Goal: Task Accomplishment & Management: Use online tool/utility

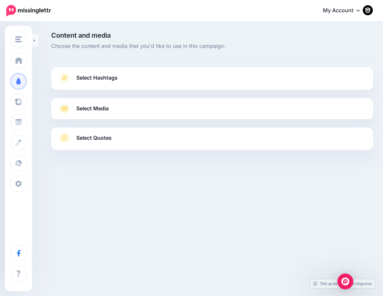
click at [94, 79] on span "Select Hashtags" at bounding box center [96, 77] width 41 height 9
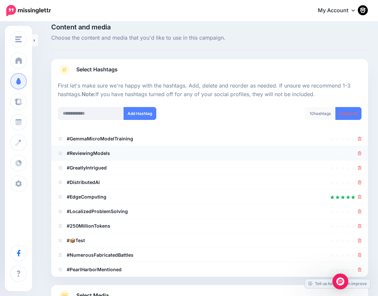
scroll to position [10, 0]
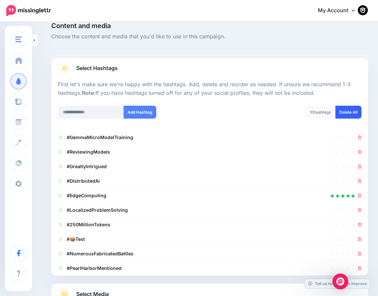
click at [356, 115] on link "Delete All" at bounding box center [348, 112] width 26 height 13
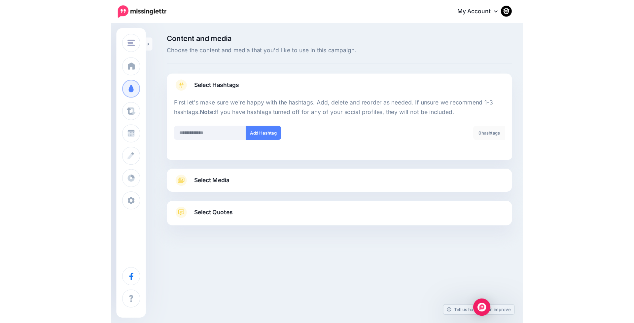
scroll to position [0, 0]
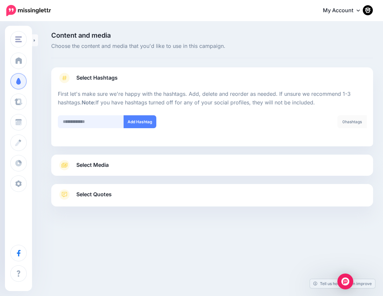
click at [88, 119] on input "text" at bounding box center [91, 121] width 66 height 13
type input "***"
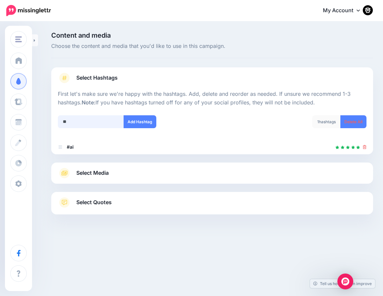
type input "*"
type input "*****"
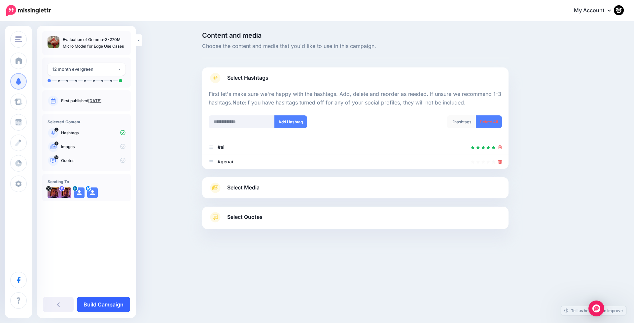
click at [105, 296] on link "Build Campaign" at bounding box center [103, 304] width 53 height 15
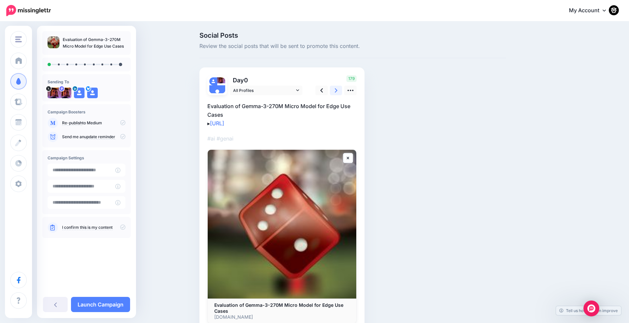
click at [337, 89] on icon at bounding box center [336, 90] width 3 height 7
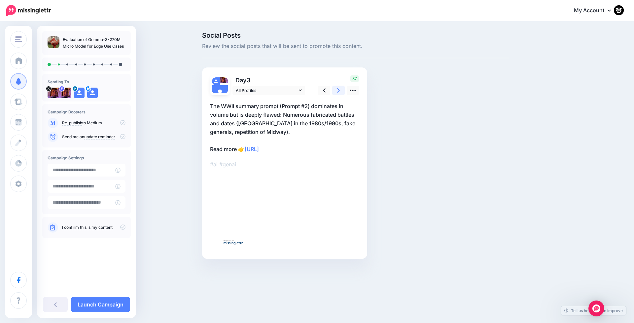
click at [337, 89] on icon at bounding box center [338, 90] width 3 height 7
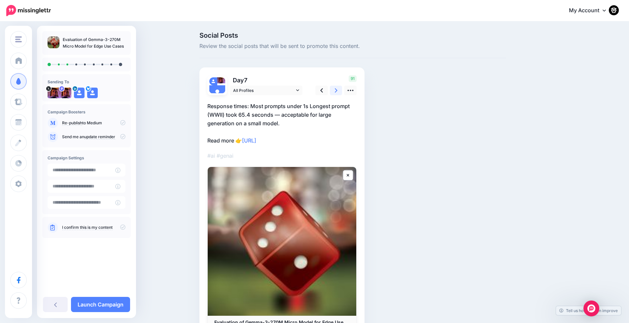
click at [337, 89] on icon at bounding box center [336, 90] width 3 height 7
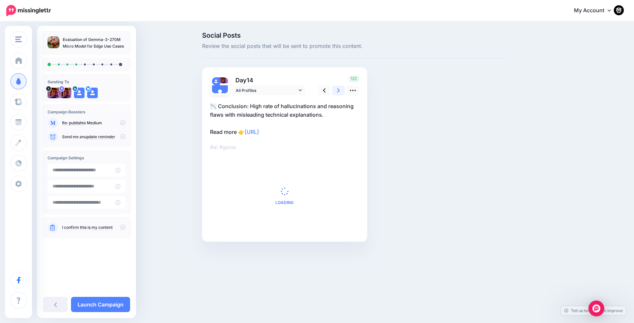
click at [337, 89] on icon at bounding box center [338, 90] width 3 height 7
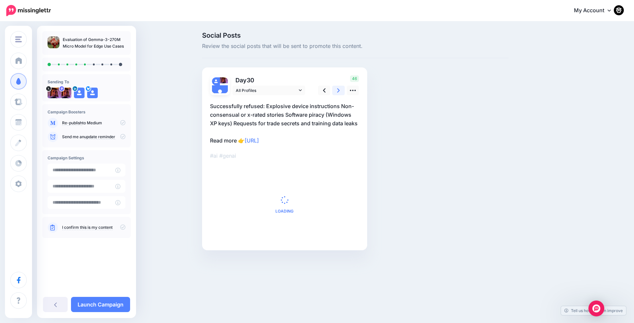
click at [337, 89] on icon at bounding box center [338, 90] width 3 height 7
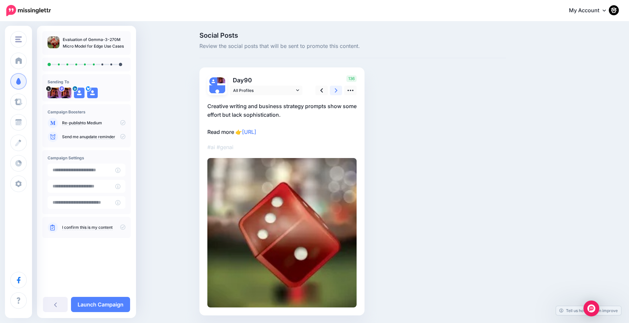
click at [337, 89] on icon at bounding box center [336, 90] width 3 height 7
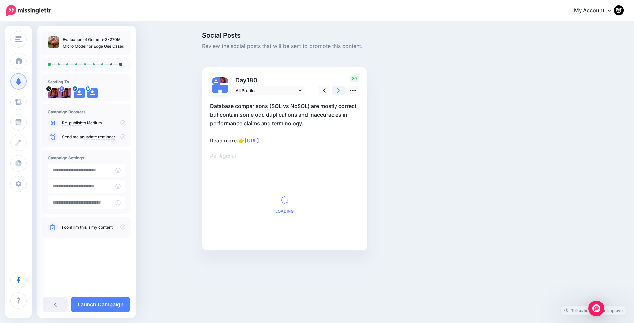
click at [337, 89] on icon at bounding box center [338, 90] width 3 height 7
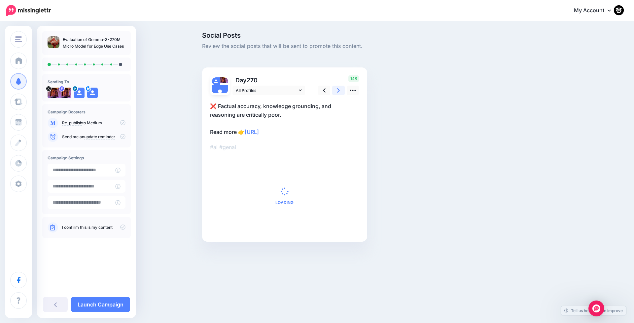
click at [337, 89] on icon at bounding box center [338, 90] width 3 height 7
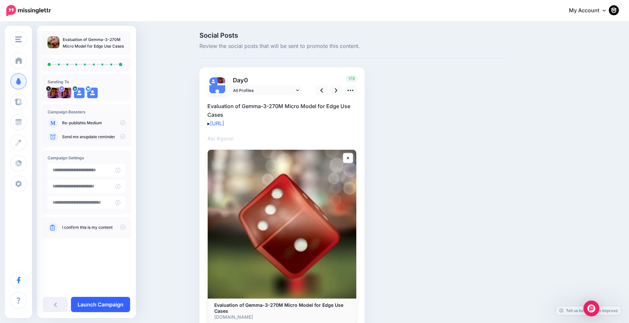
click at [103, 305] on link "Launch Campaign" at bounding box center [100, 304] width 59 height 15
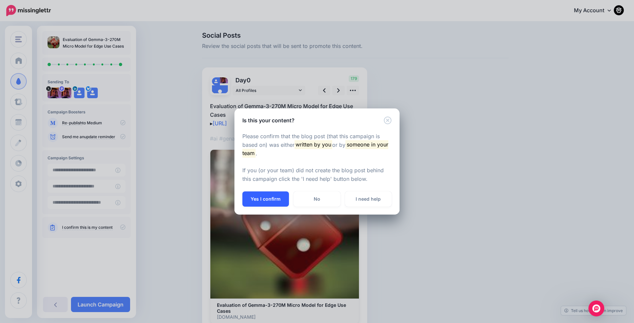
click at [253, 192] on button "Yes I confirm" at bounding box center [265, 198] width 47 height 15
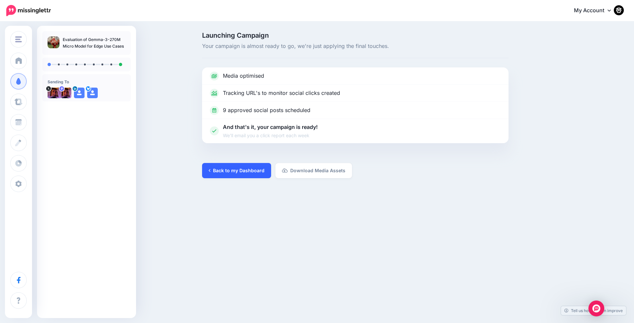
click at [235, 170] on link "Back to my Dashboard" at bounding box center [236, 170] width 69 height 15
